Goal: Transaction & Acquisition: Purchase product/service

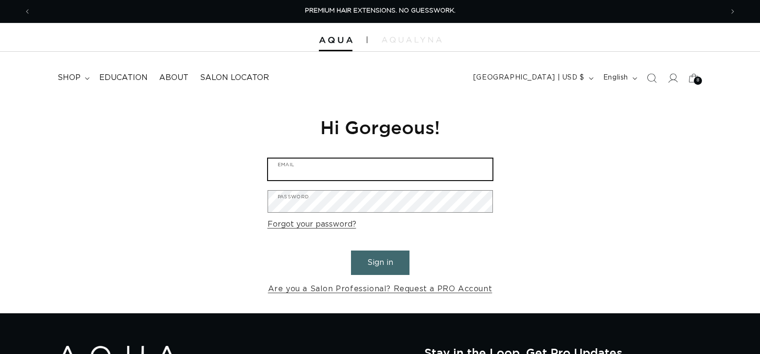
type input "[EMAIL_ADDRESS][DOMAIN_NAME]"
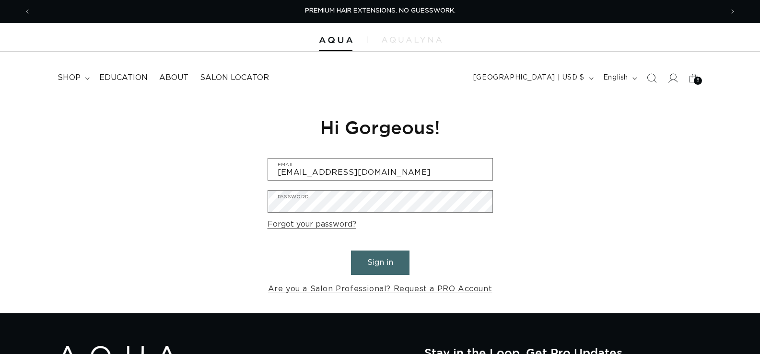
click at [392, 262] on button "Sign in" at bounding box center [380, 263] width 58 height 24
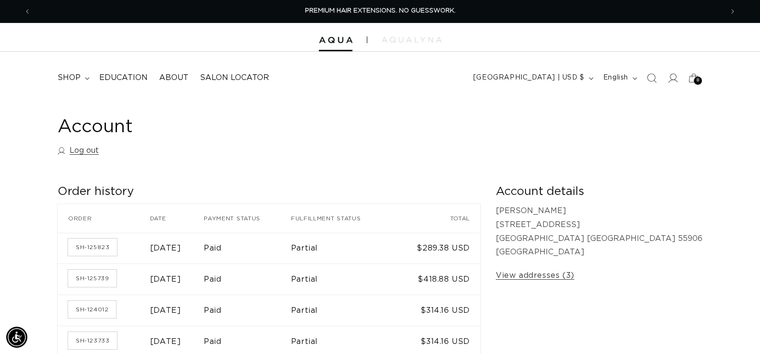
click at [652, 78] on icon "Search" at bounding box center [651, 78] width 10 height 10
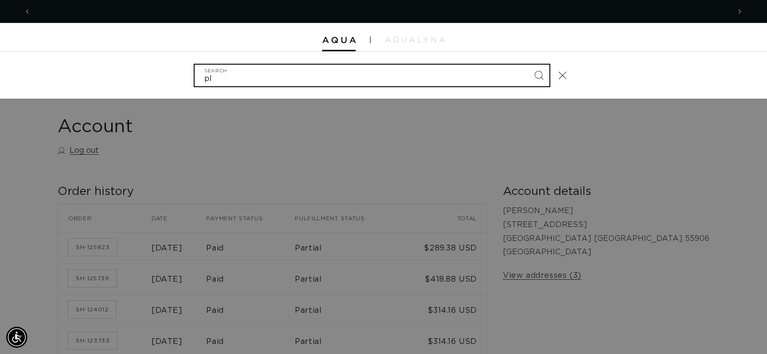
scroll to position [0, 699]
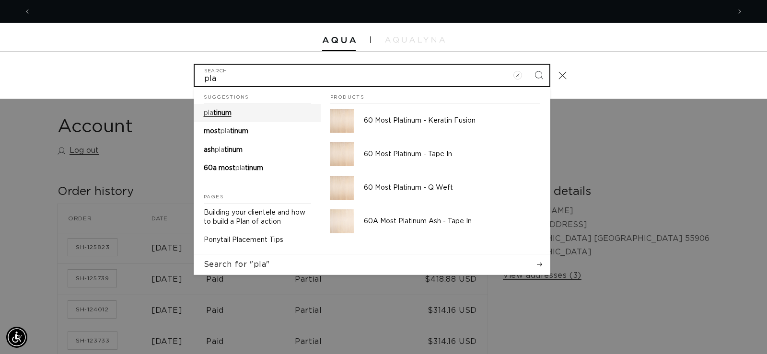
type input "pla"
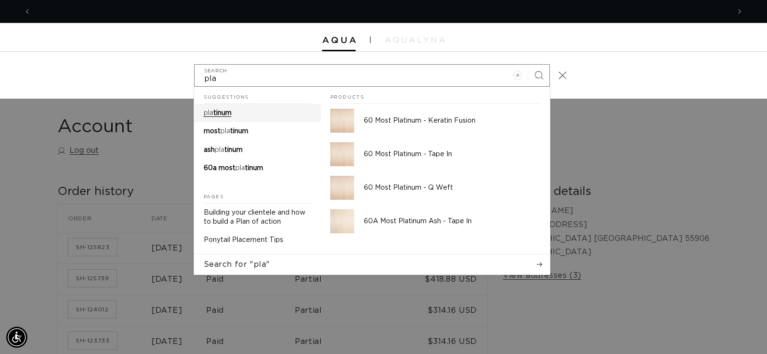
click at [233, 111] on link "pla tinum" at bounding box center [257, 113] width 127 height 18
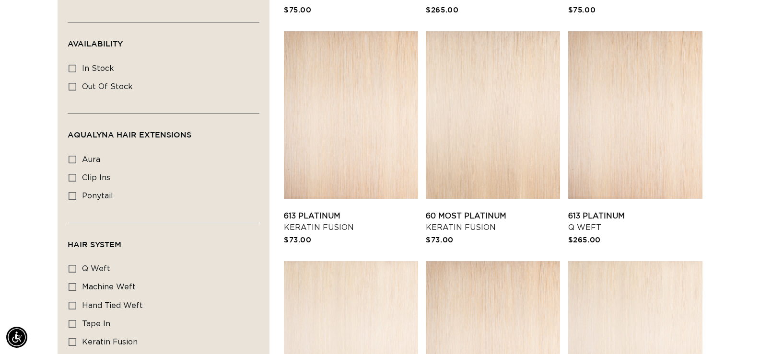
scroll to position [0, 691]
click at [345, 210] on link "613 Platinum Keratin Fusion" at bounding box center [351, 221] width 134 height 23
click at [305, 222] on link "613 Platinum Keratin Fusion" at bounding box center [351, 221] width 134 height 23
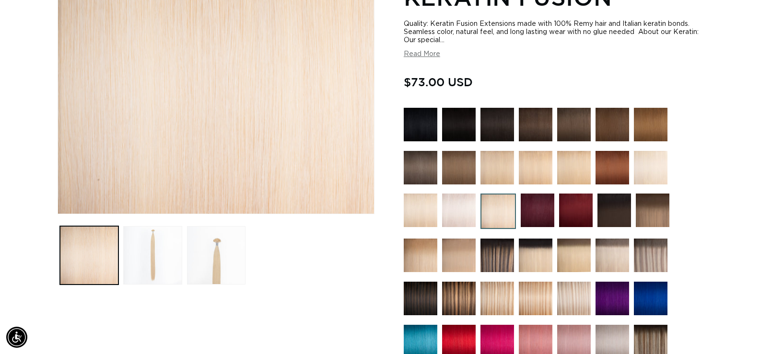
click at [504, 206] on img at bounding box center [497, 211] width 35 height 35
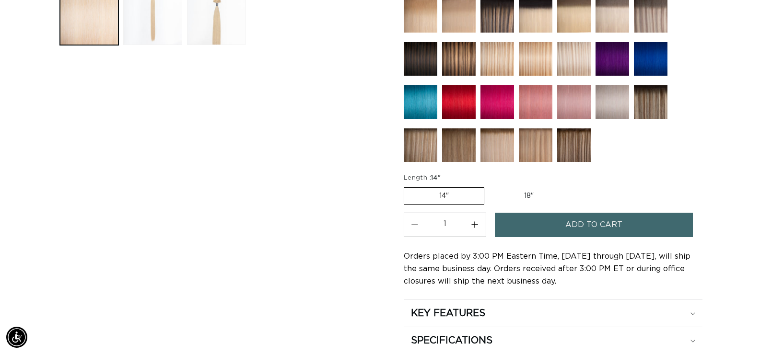
scroll to position [0, 691]
click at [536, 196] on label "18" Variant sold out or unavailable" at bounding box center [529, 196] width 80 height 16
click at [489, 186] on input "18" Variant sold out or unavailable" at bounding box center [489, 185] width 0 height 0
radio input "true"
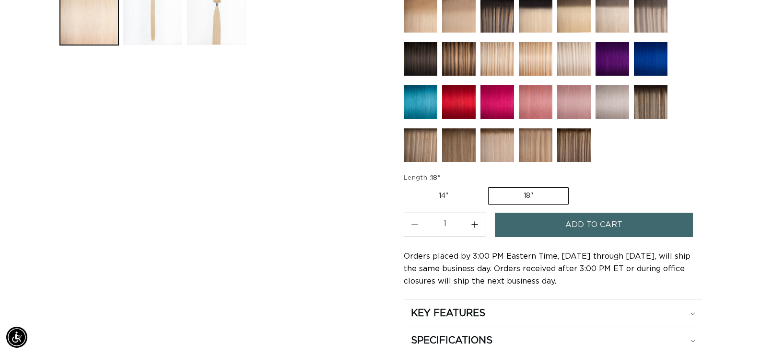
click at [472, 231] on button "Increase quantity for 613 Platinum - Keratin Fusion" at bounding box center [475, 225] width 22 height 24
type input "2"
click at [622, 183] on variant-selects "Length : 18" 14" Variant sold out or unavailable 18" Variant sold out or unavai…" at bounding box center [552, 189] width 299 height 32
click at [613, 231] on span "Add to cart" at bounding box center [593, 225] width 57 height 24
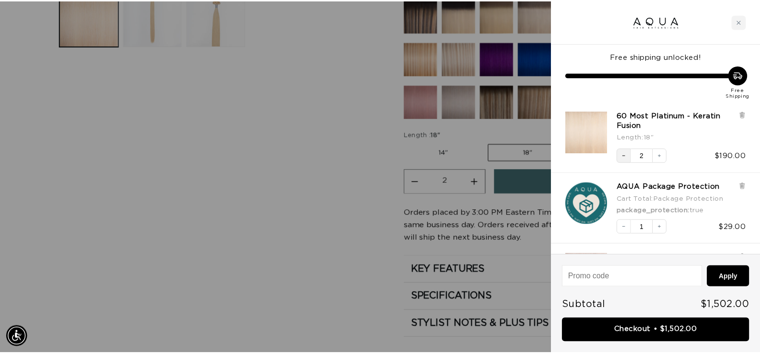
scroll to position [0, 699]
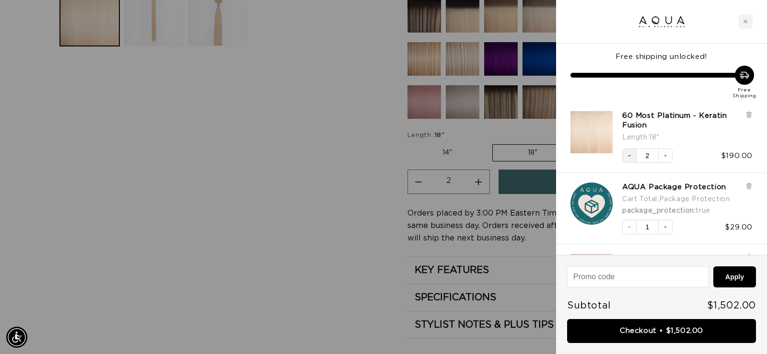
click at [626, 156] on icon "Decrease quantity" at bounding box center [629, 156] width 6 height 6
click at [306, 209] on div at bounding box center [383, 177] width 767 height 354
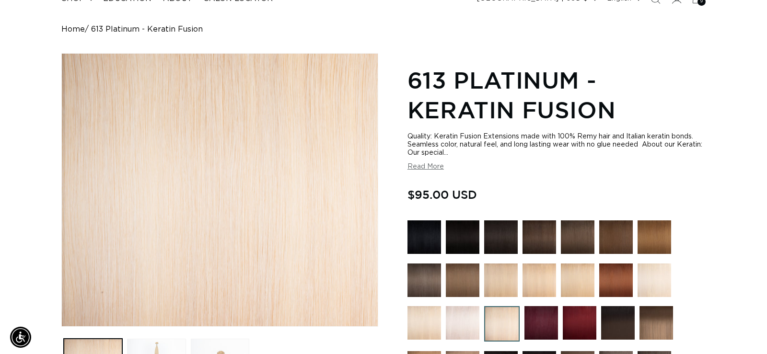
scroll to position [48, 0]
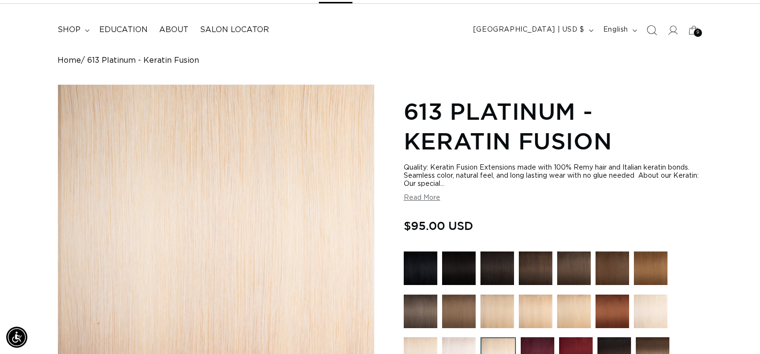
click at [653, 27] on icon "Search" at bounding box center [651, 30] width 10 height 10
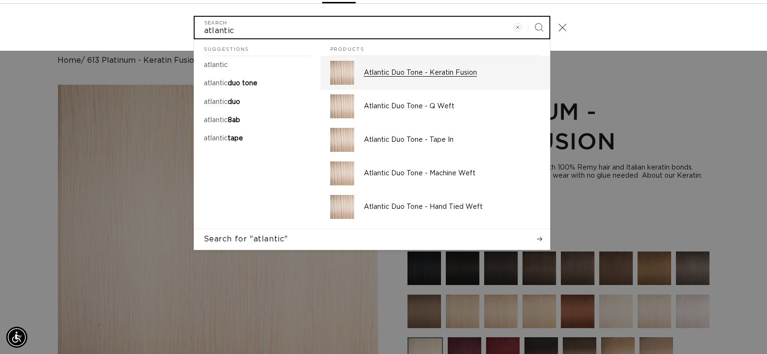
scroll to position [0, 0]
type input "atlantic"
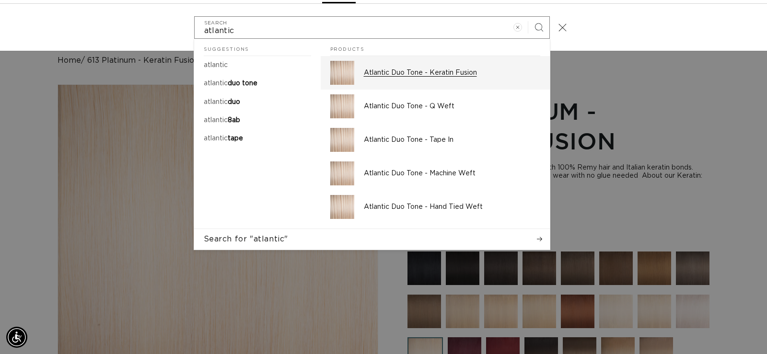
click at [394, 70] on p "Atlantic Duo Tone - Keratin Fusion" at bounding box center [452, 73] width 176 height 9
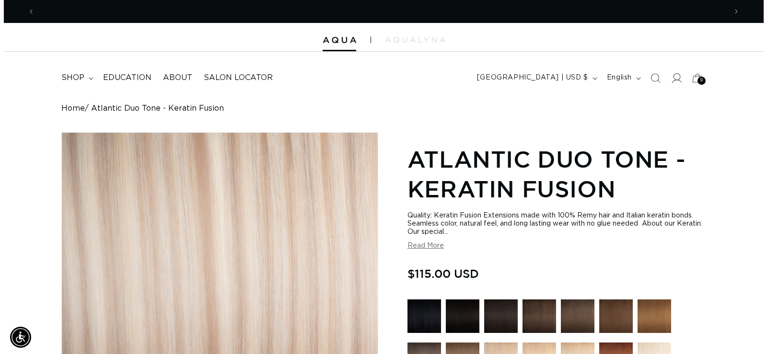
scroll to position [0, 691]
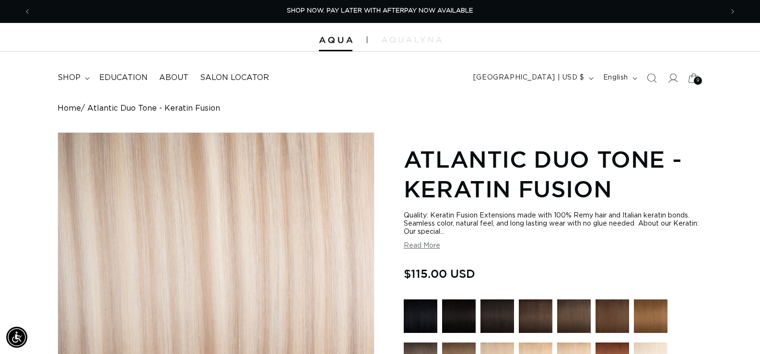
click at [692, 80] on icon at bounding box center [693, 78] width 23 height 23
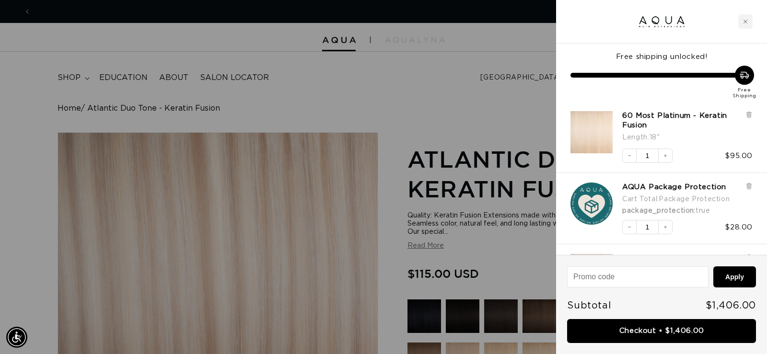
scroll to position [0, 1397]
click at [667, 157] on icon "Increase quantity" at bounding box center [665, 156] width 6 height 6
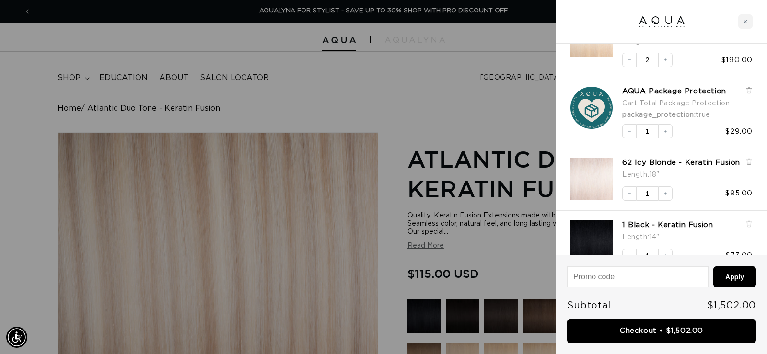
scroll to position [0, 0]
click at [752, 163] on div "62 Icy Blonde - Keratin Fusion Length : 18" Decrease quantity 1 Increase quanti…" at bounding box center [661, 180] width 211 height 62
click at [748, 163] on icon at bounding box center [749, 162] width 4 height 5
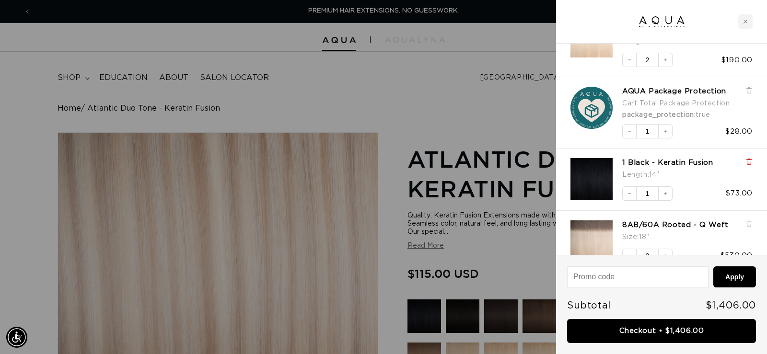
click at [748, 162] on icon at bounding box center [749, 162] width 4 height 5
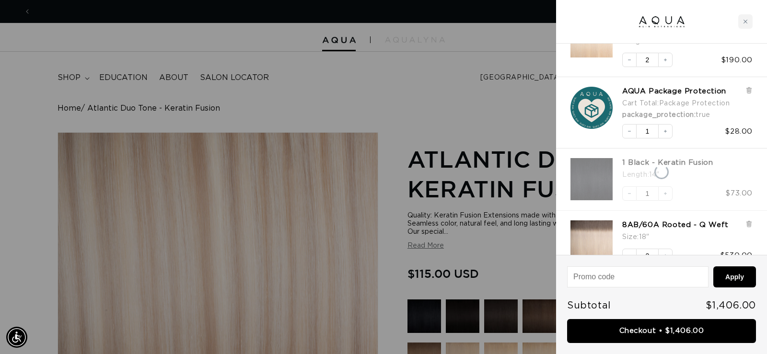
scroll to position [0, 699]
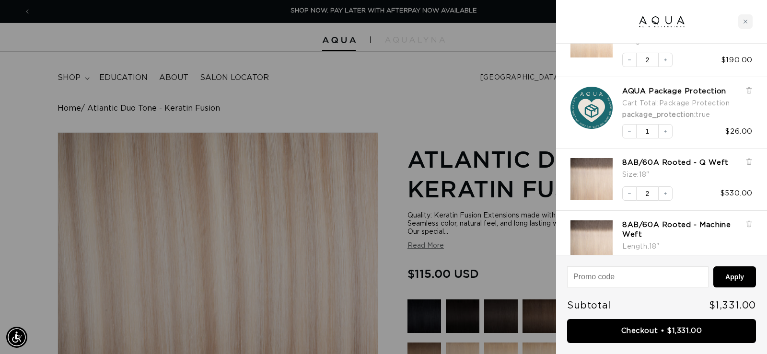
click at [748, 162] on icon at bounding box center [749, 162] width 4 height 5
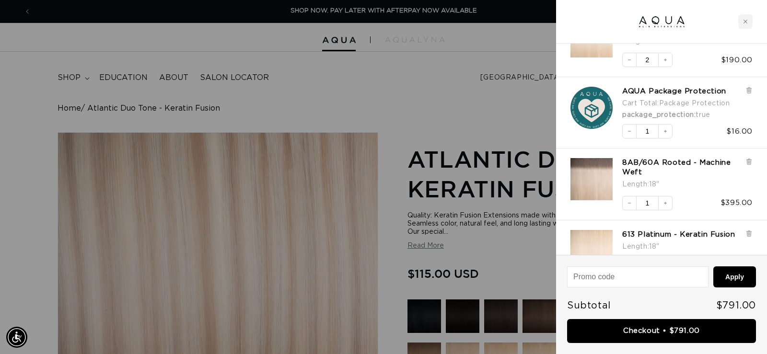
click at [748, 162] on icon at bounding box center [749, 162] width 4 height 5
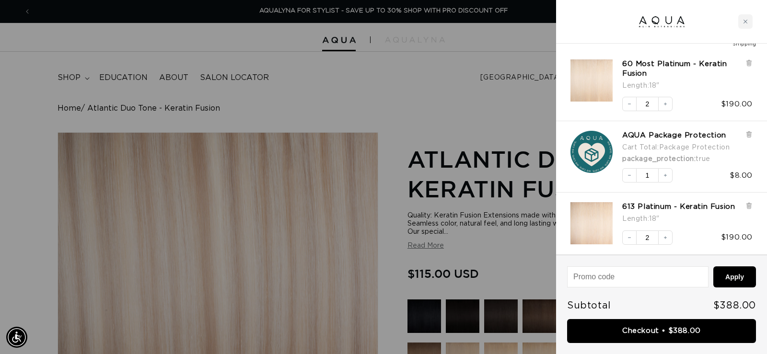
scroll to position [51, 0]
click at [748, 162] on div at bounding box center [748, 147] width 7 height 33
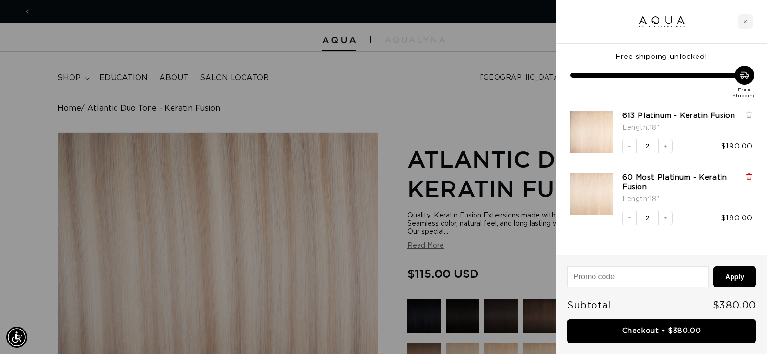
scroll to position [0, 0]
click at [751, 179] on icon at bounding box center [748, 176] width 7 height 7
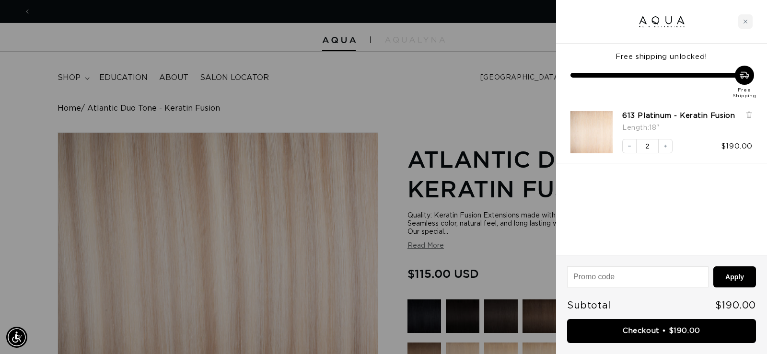
scroll to position [0, 1397]
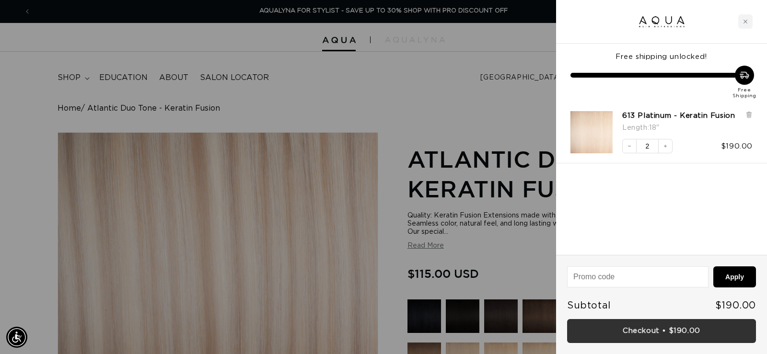
click at [642, 326] on link "Checkout • $190.00" at bounding box center [661, 331] width 189 height 24
